Goal: Task Accomplishment & Management: Manage account settings

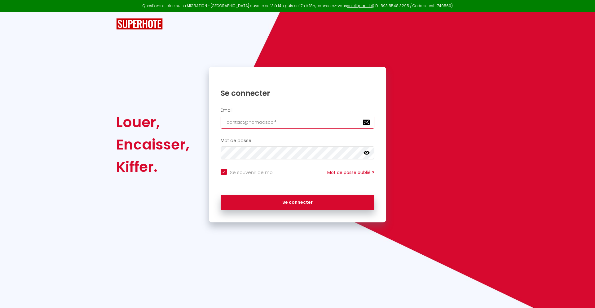
type input "[EMAIL_ADDRESS][DOMAIN_NAME]"
checkbox input "true"
type input "[EMAIL_ADDRESS][DOMAIN_NAME]"
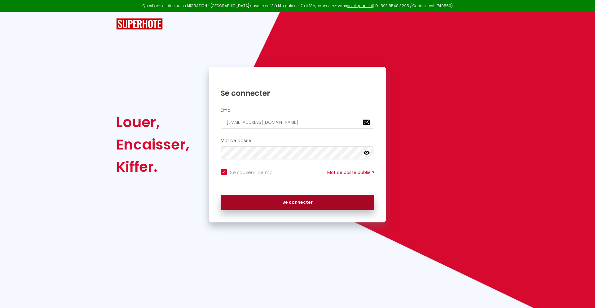
click at [297, 202] on button "Se connecter" at bounding box center [298, 202] width 154 height 15
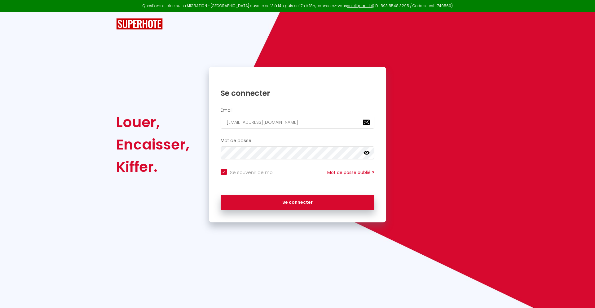
checkbox input "true"
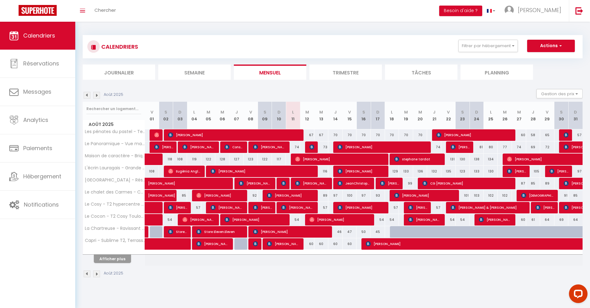
click at [119, 72] on li "Journalier" at bounding box center [119, 71] width 73 height 15
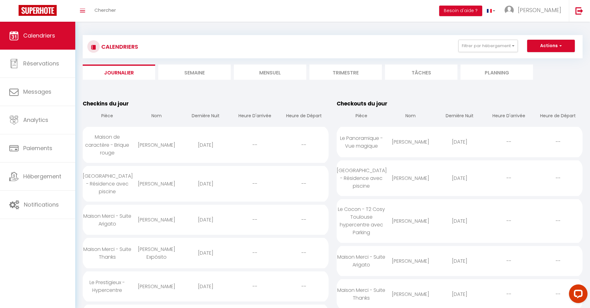
scroll to position [469, 0]
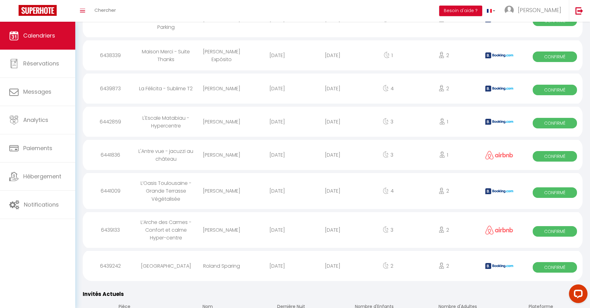
select select "0"
select select "1"
select select
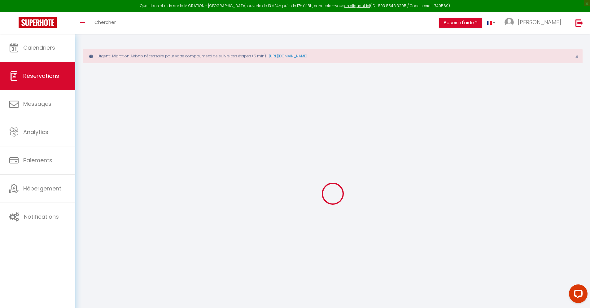
select select
checkbox input "false"
type textarea "** THIS RESERVATION HAS BEEN PRE-PAID ** BOOKING NOTE : Payment charge is EUR 1…"
type input "42"
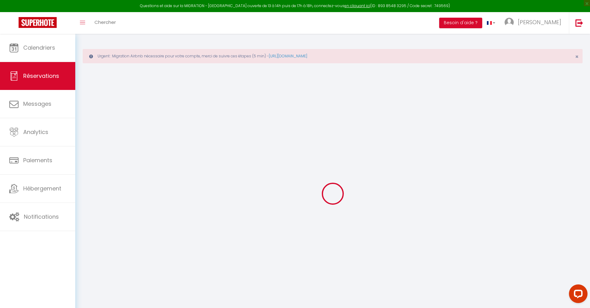
type input "63.02"
select select
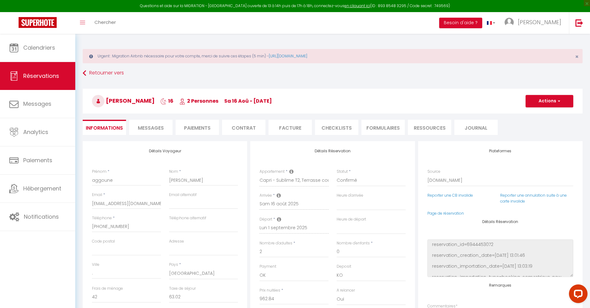
checkbox input "false"
select select
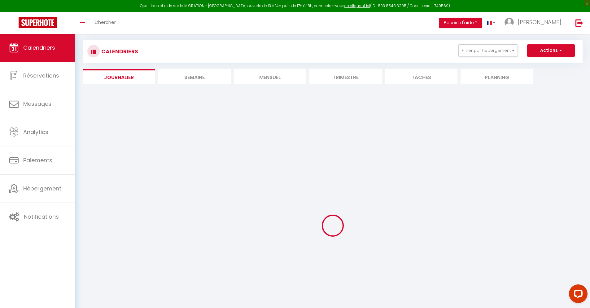
select select
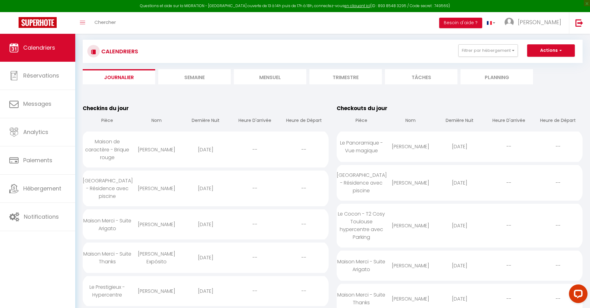
scroll to position [546, 0]
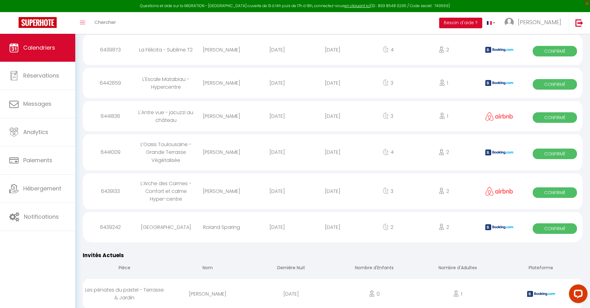
select select "0"
select select "1"
select select
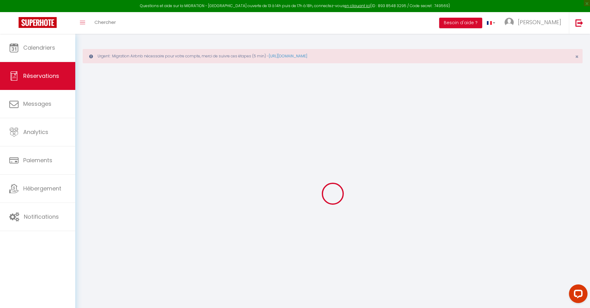
select select
checkbox input "false"
type textarea "** THIS RESERVATION HAS BEEN PRE-PAID ** BOOKING NOTE : Payment charge is EUR 1…"
type input "30"
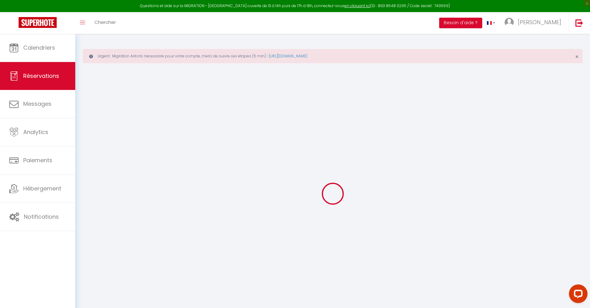
type input "3.08"
select select
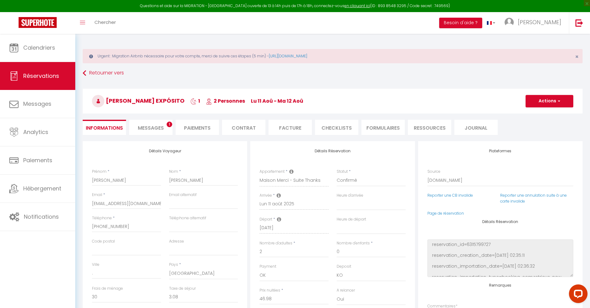
checkbox input "false"
select select
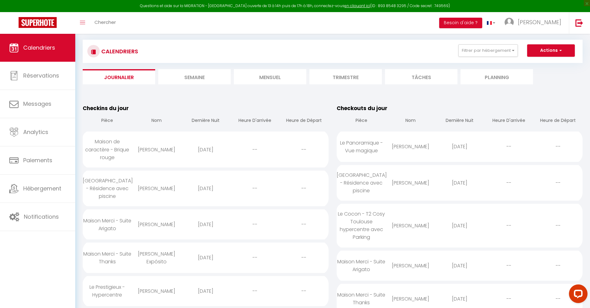
scroll to position [579, 0]
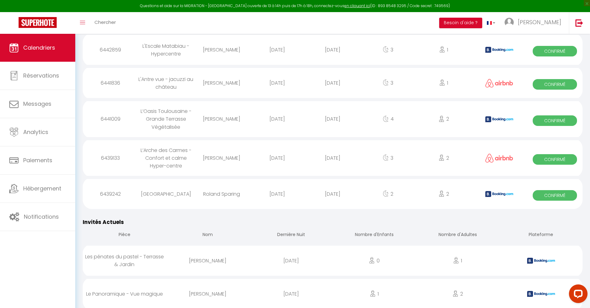
select select "0"
select select "1"
select select
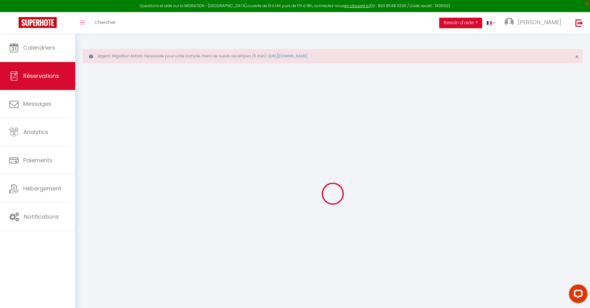
select select
checkbox input "false"
select select
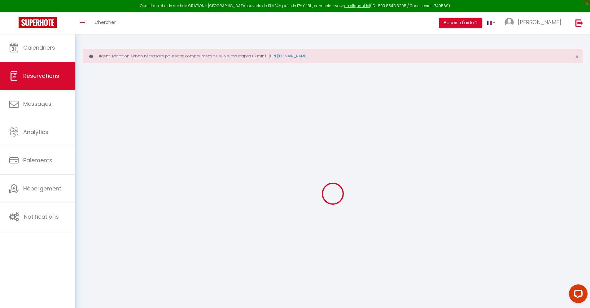
checkbox input "false"
type textarea "** THIS RESERVATION HAS BEEN PRE-PAID ** BOOKING NOTE : Payment charge is EUR 3…"
type input "40"
type input "12.3"
select select
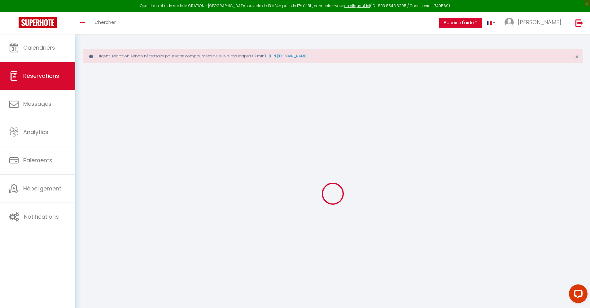
select select
checkbox input "false"
select select
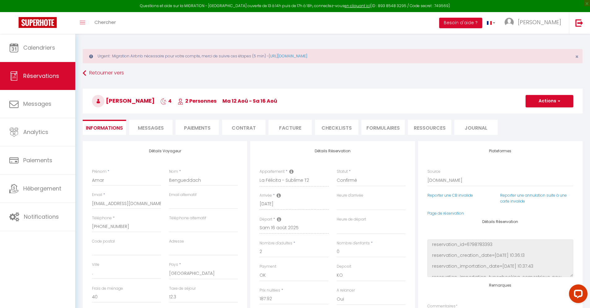
scroll to position [34, 0]
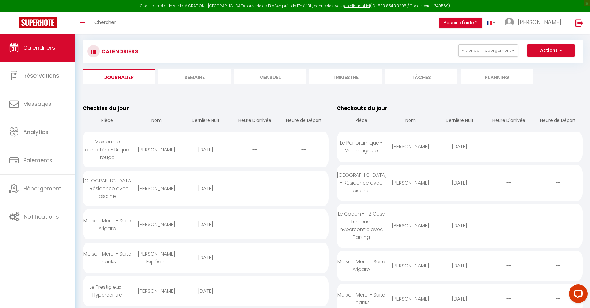
select select
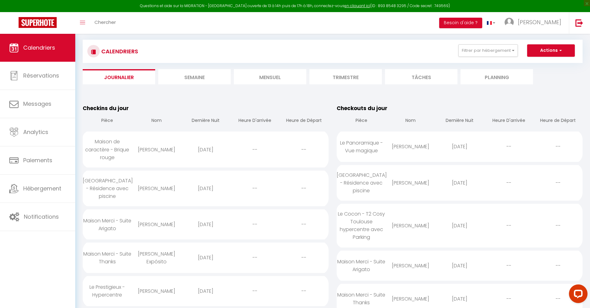
scroll to position [612, 0]
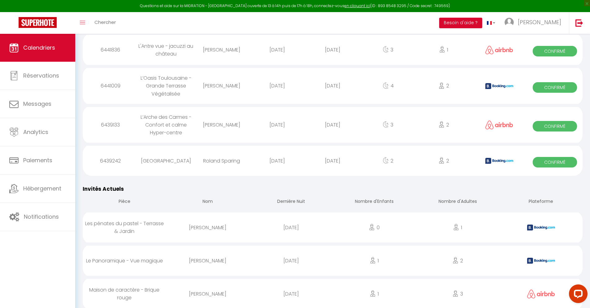
select select "0"
select select "1"
select select
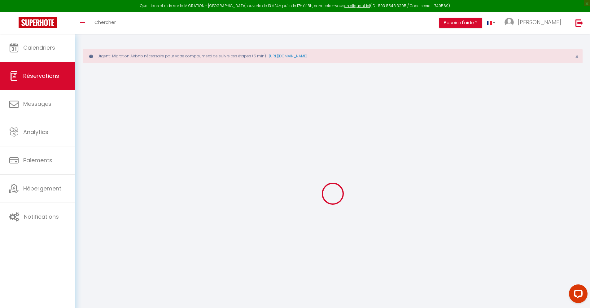
select select
checkbox input "false"
select select
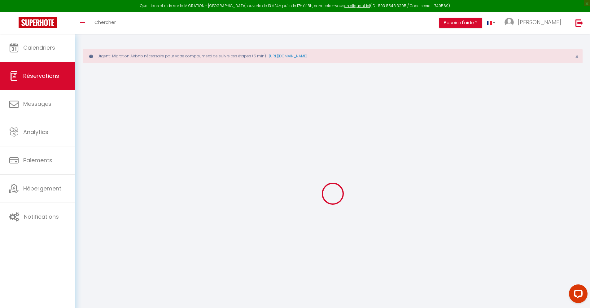
checkbox input "false"
type textarea "** THIS RESERVATION HAS BEEN PRE-PAID ** Reservation has a cancellation grace p…"
type input "40"
type input "10.25"
select select
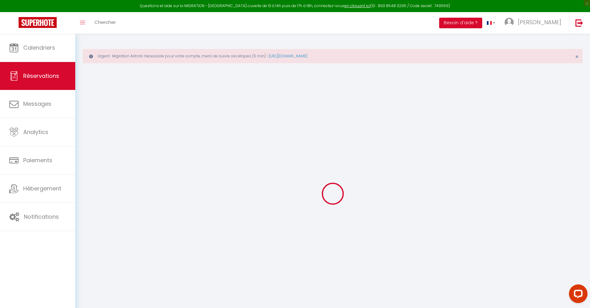
select select
checkbox input "false"
select select
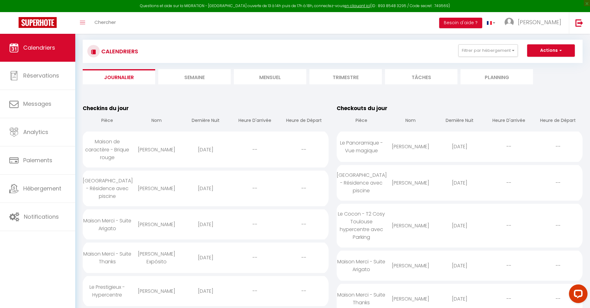
scroll to position [645, 0]
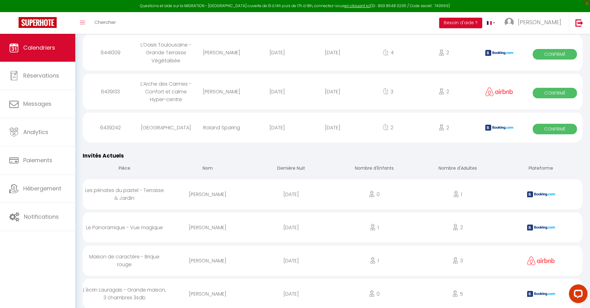
select select "0"
select select "1"
select select
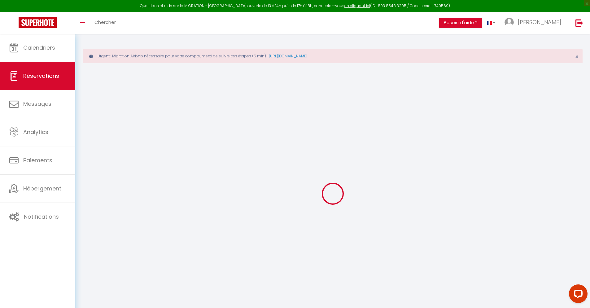
select select
checkbox input "false"
select select
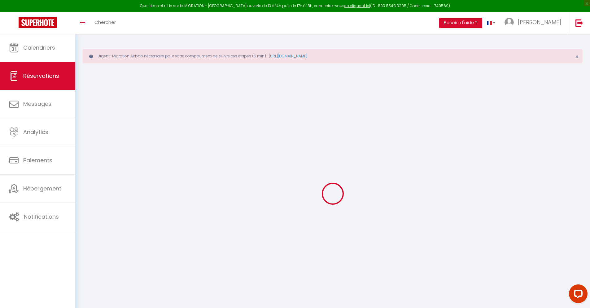
select select
checkbox input "false"
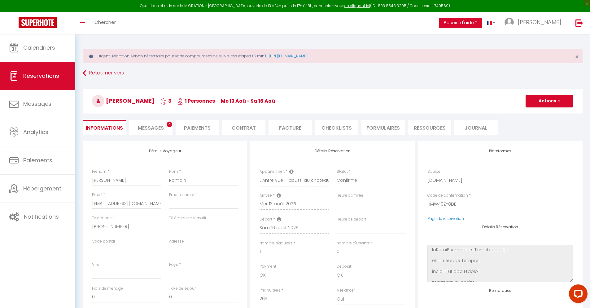
select select
type input "50"
type input "8.3"
select select
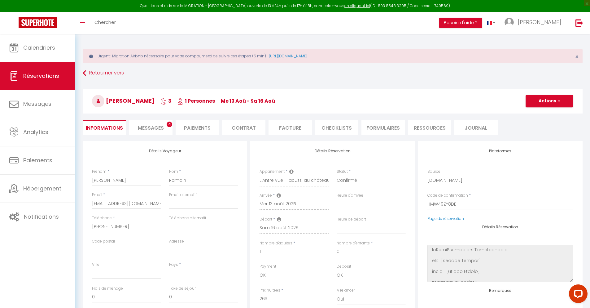
checkbox input "false"
select select
checkbox input "false"
select select
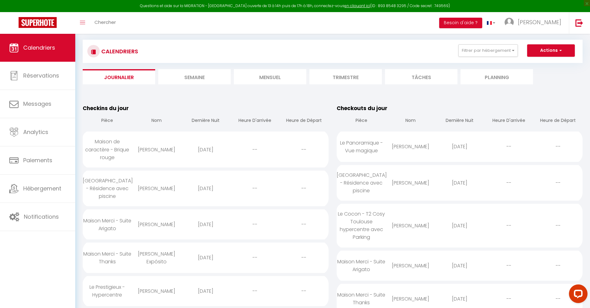
scroll to position [679, 0]
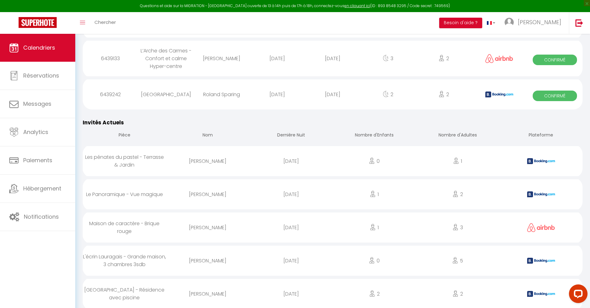
select select "0"
select select "1"
select select
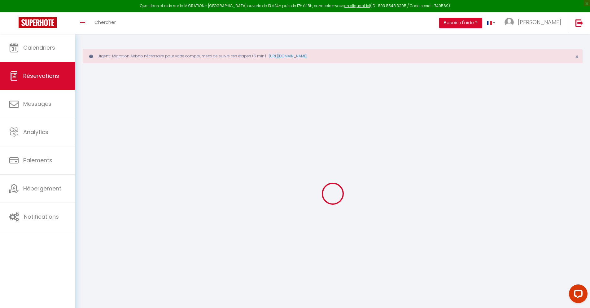
select select
checkbox input "false"
type textarea "** THIS RESERVATION HAS BEEN PRE-PAID ** Approximate time of arrival: between 1…"
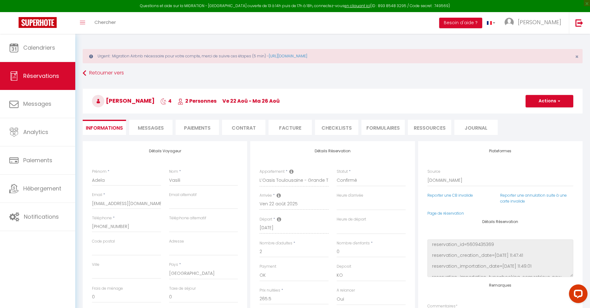
type input "40"
type input "17.38"
select select
checkbox input "false"
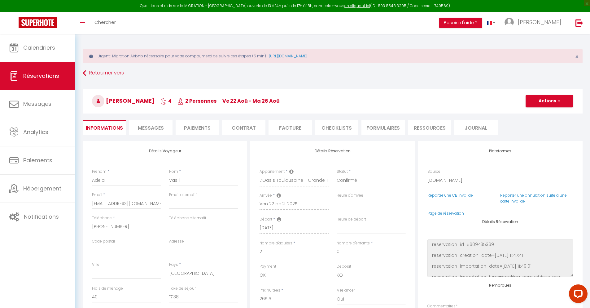
select select
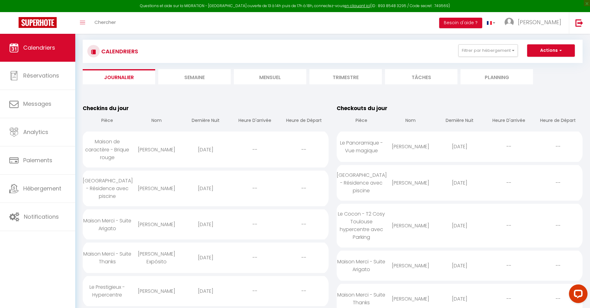
scroll to position [718, 0]
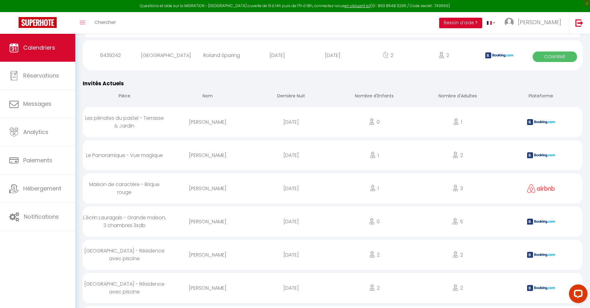
select select "0"
select select "1"
select select
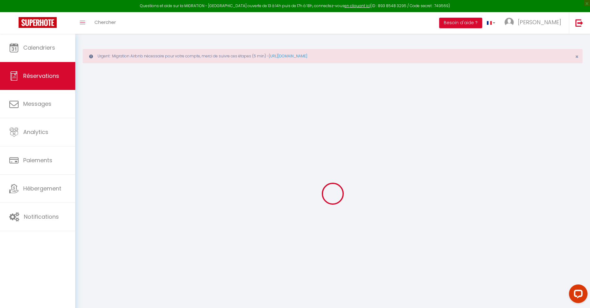
select select
checkbox input "false"
type textarea "isAutoTranslationEnabled=true user=[object Object] viewer=[object Object] heade…"
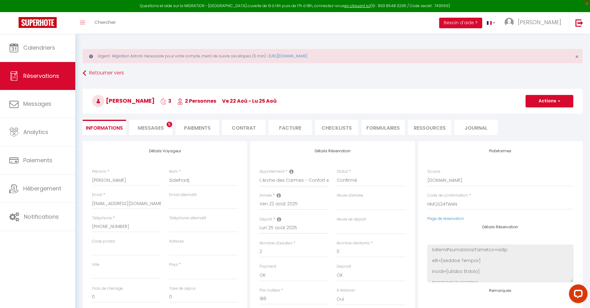
select select
checkbox input "false"
type textarea "isAutoTranslationEnabled=true user=[object Object] viewer=[object Object] heade…"
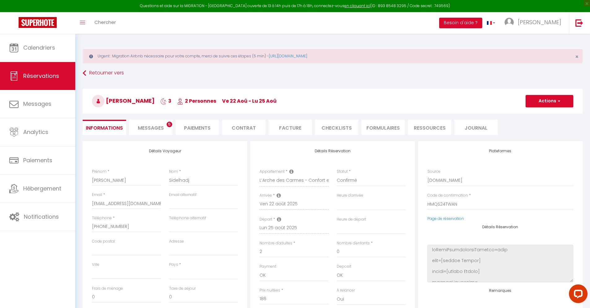
select select
type input "45"
type input "13.39"
select select
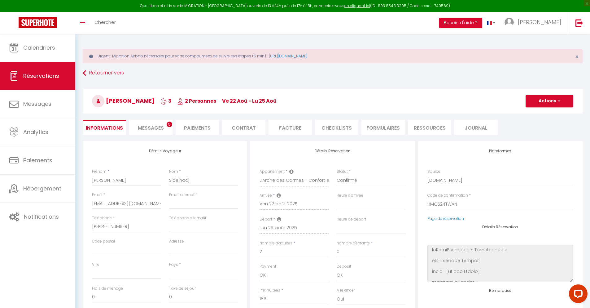
checkbox input "false"
type textarea "isAutoTranslationEnabled=true user=[object Object] viewer=[object Object] heade…"
select select
checkbox input "false"
type textarea "isAutoTranslationEnabled=true user=[object Object] viewer=[object Object] heade…"
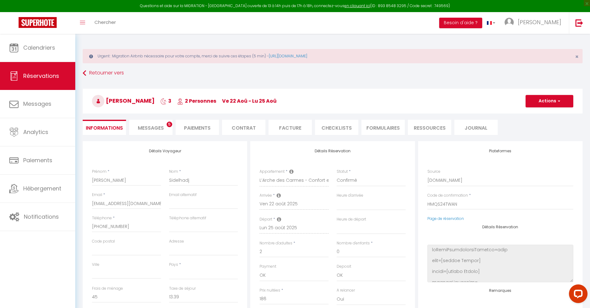
select select
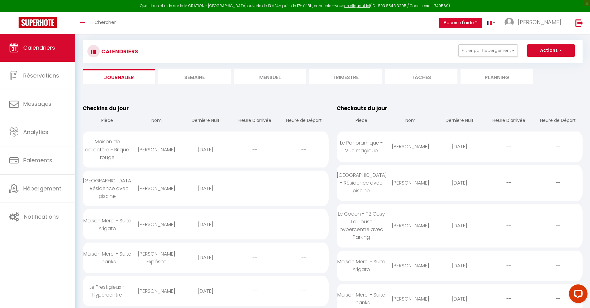
scroll to position [756, 0]
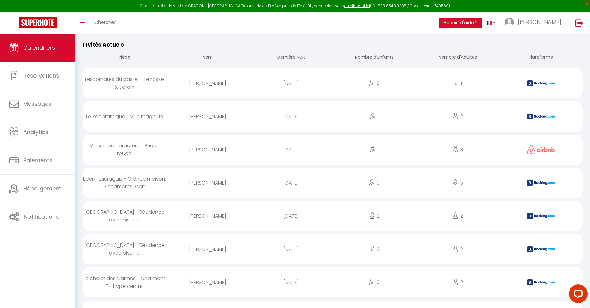
select select "0"
select select "1"
select select
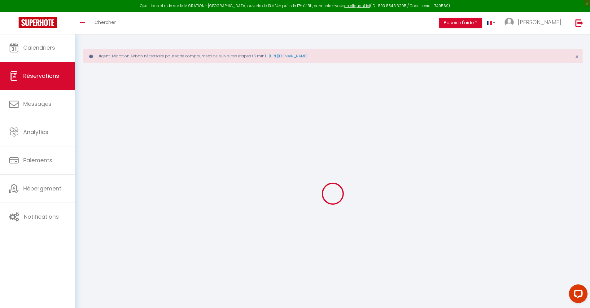
select select
checkbox input "false"
select select
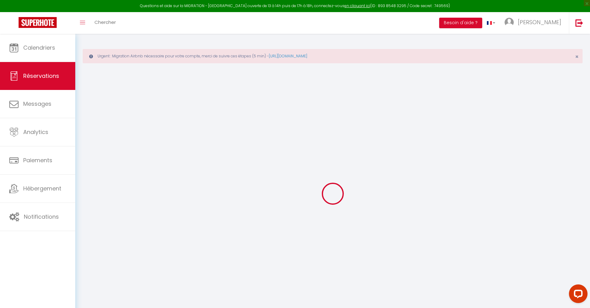
checkbox input "false"
select select
checkbox input "false"
type textarea "** THIS RESERVATION HAS BEEN PRE-PAID ** BOOKING NOTE : Payment charge is EUR 5…"
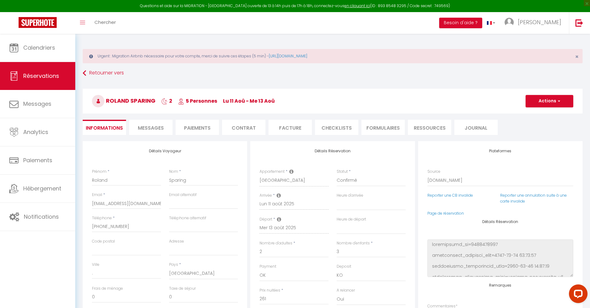
type input "85"
type input "17.08"
select select
checkbox input "false"
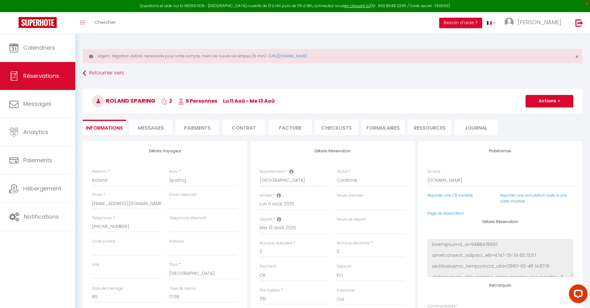
select select
